Goal: Information Seeking & Learning: Learn about a topic

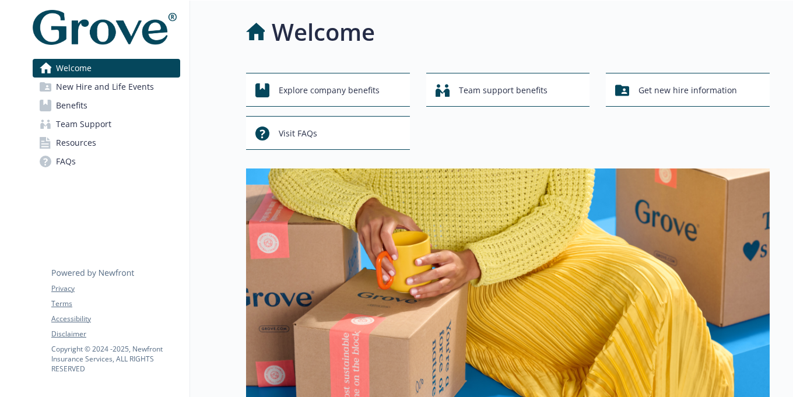
scroll to position [23, 0]
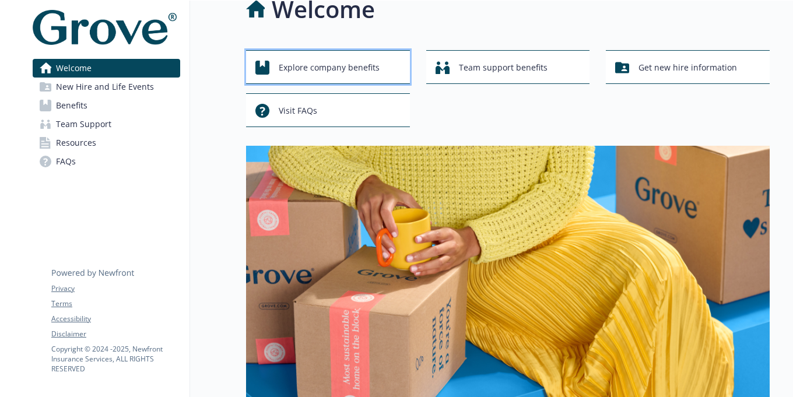
click at [328, 75] on span "Explore company benefits" at bounding box center [329, 68] width 101 height 22
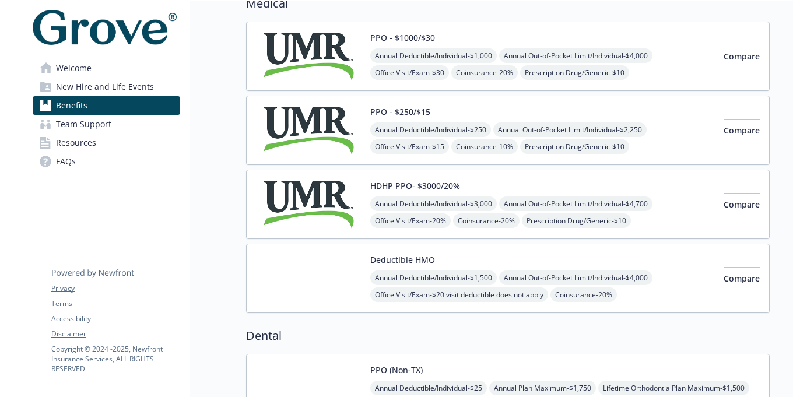
scroll to position [122, 0]
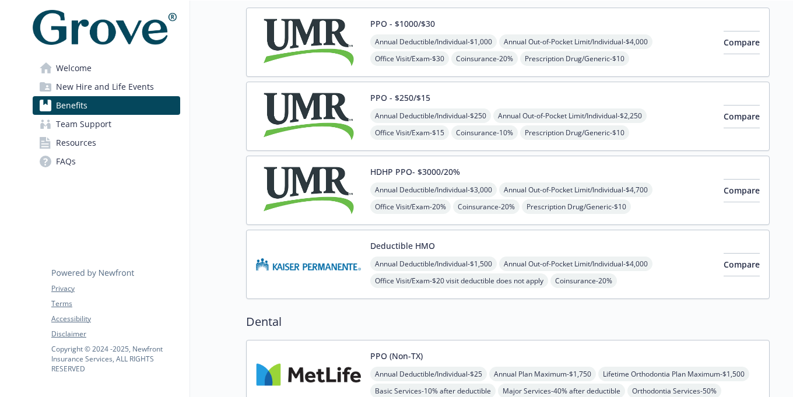
click at [308, 192] on img at bounding box center [308, 191] width 105 height 50
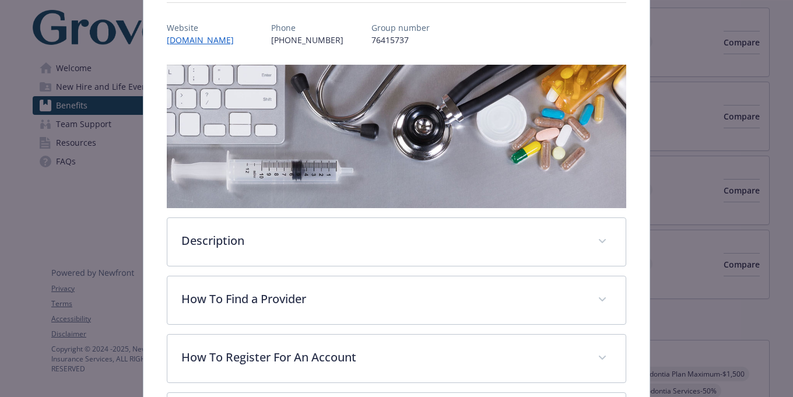
scroll to position [143, 0]
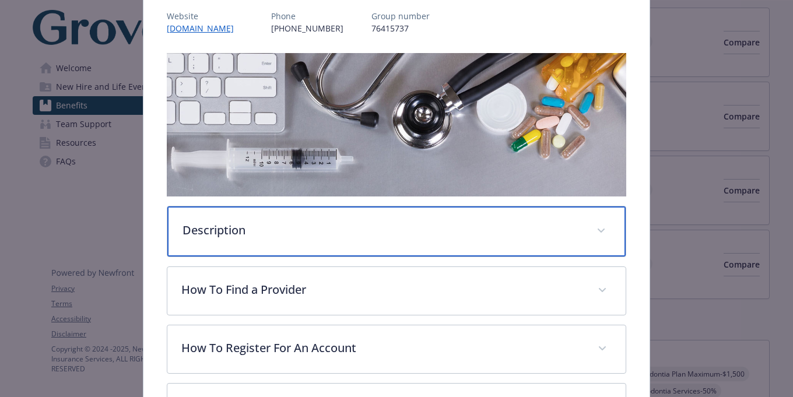
click at [254, 237] on p "Description" at bounding box center [383, 230] width 400 height 17
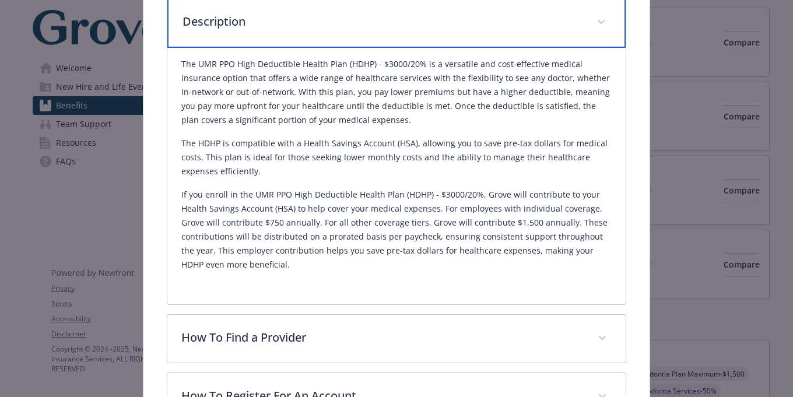
scroll to position [360, 0]
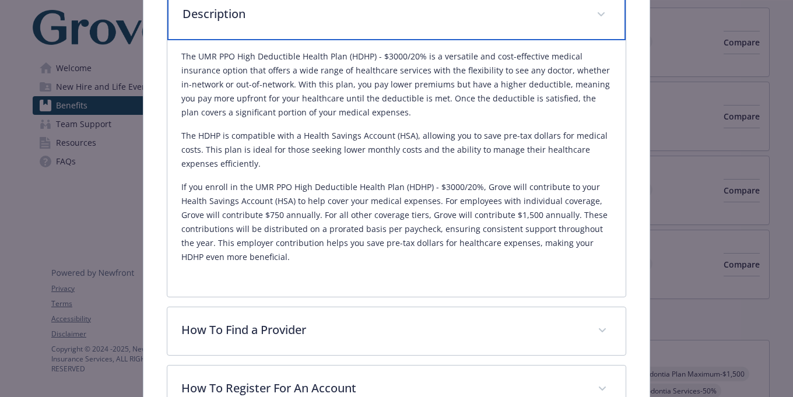
click at [248, 24] on div "Description" at bounding box center [396, 15] width 458 height 50
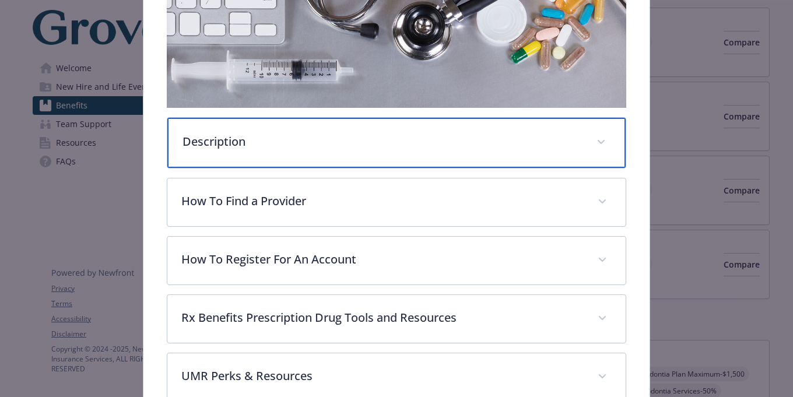
scroll to position [0, 0]
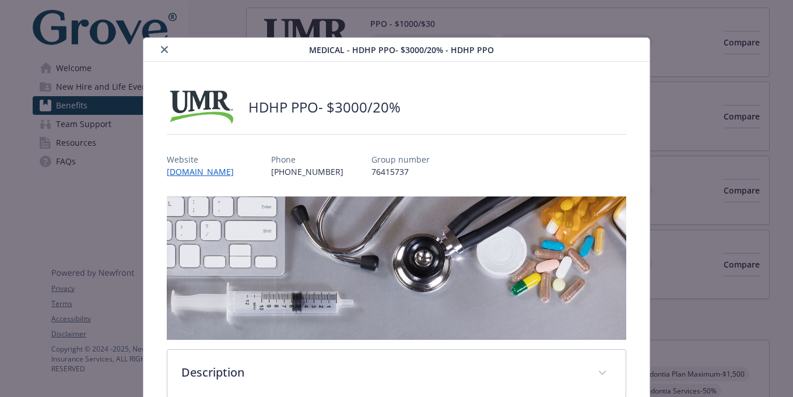
click at [167, 47] on button "close" at bounding box center [164, 50] width 14 height 14
